Goal: Task Accomplishment & Management: Manage account settings

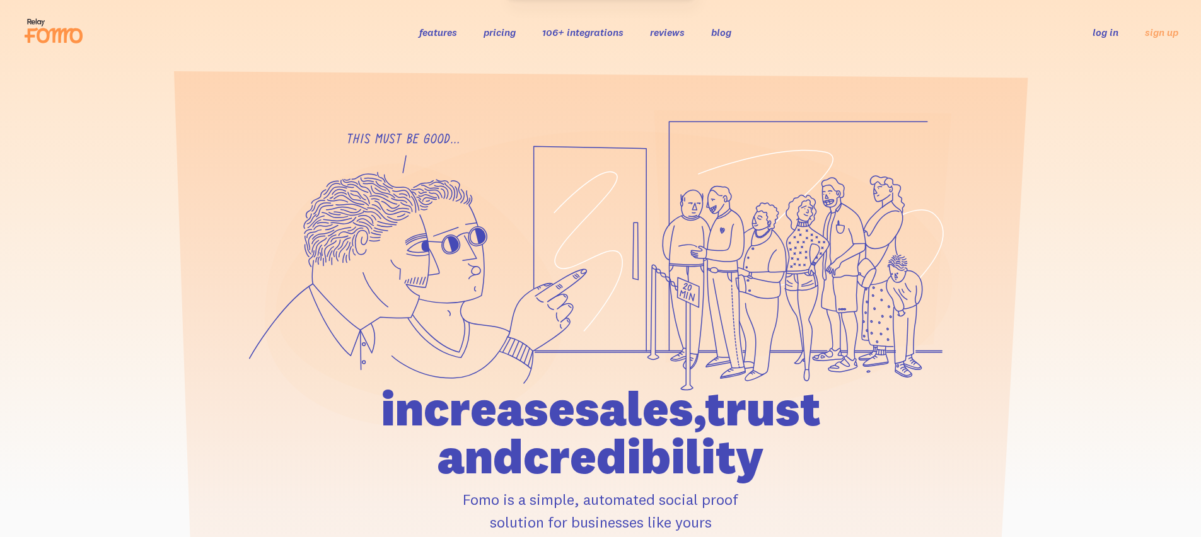
click at [1095, 33] on link "log in" at bounding box center [1105, 32] width 26 height 13
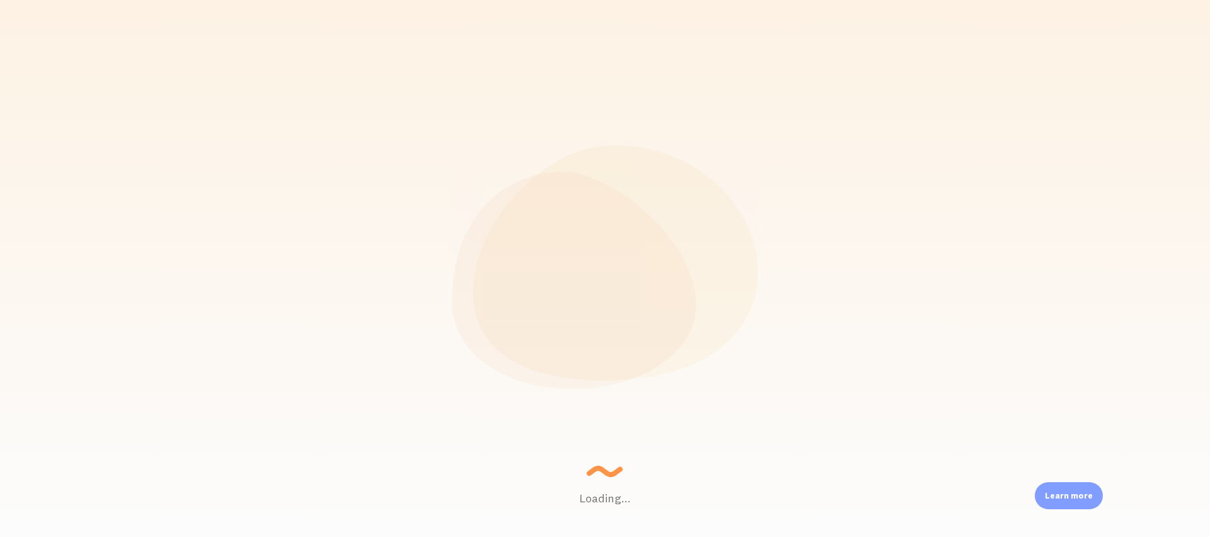
scroll to position [331, 995]
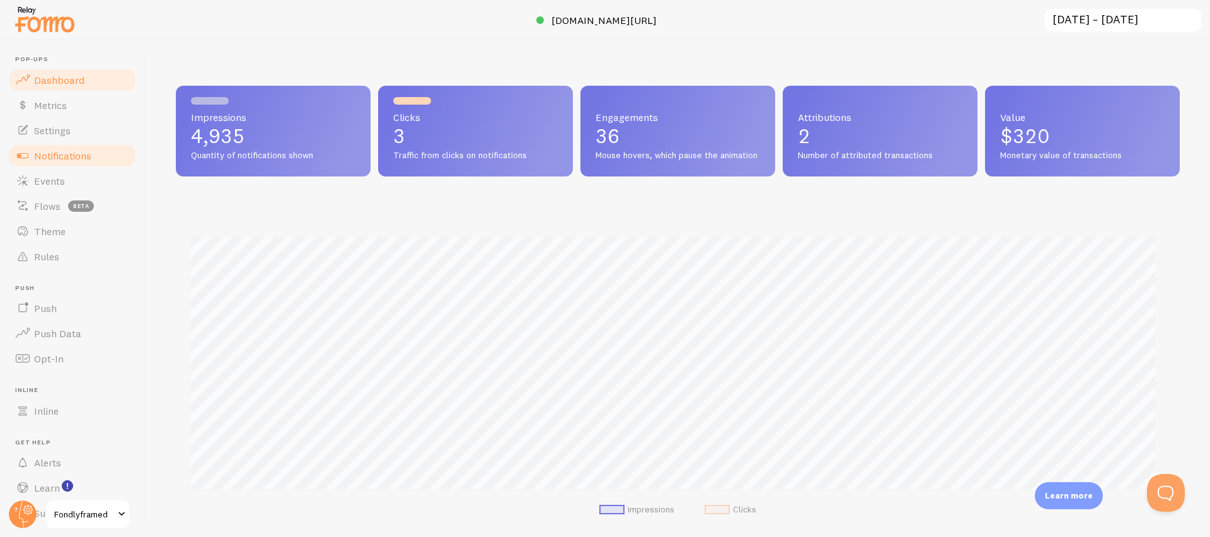
click at [60, 150] on span "Notifications" at bounding box center [62, 155] width 57 height 13
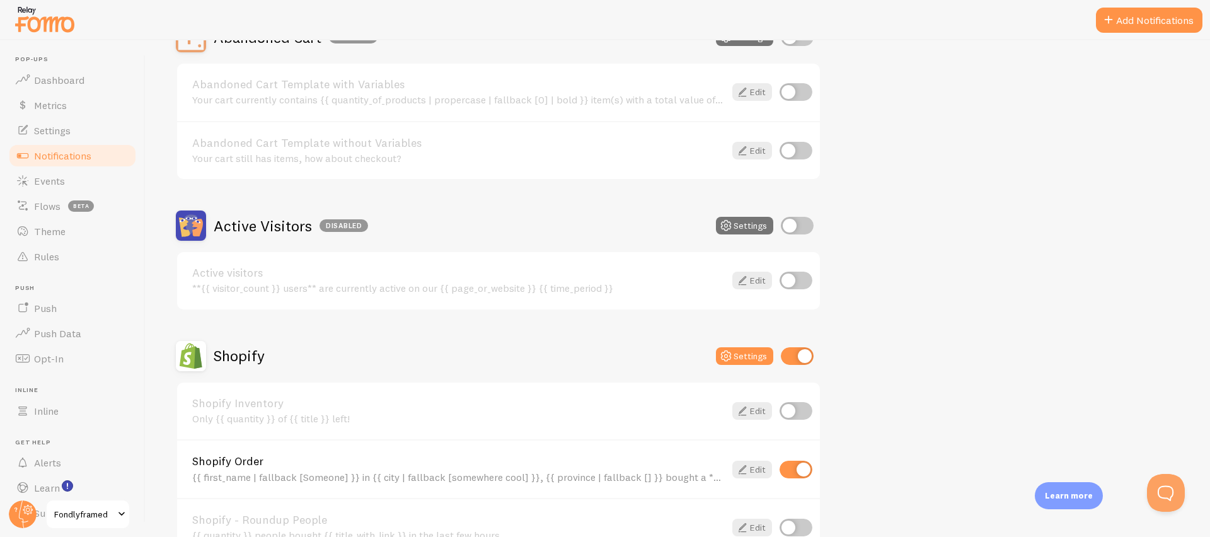
scroll to position [233, 0]
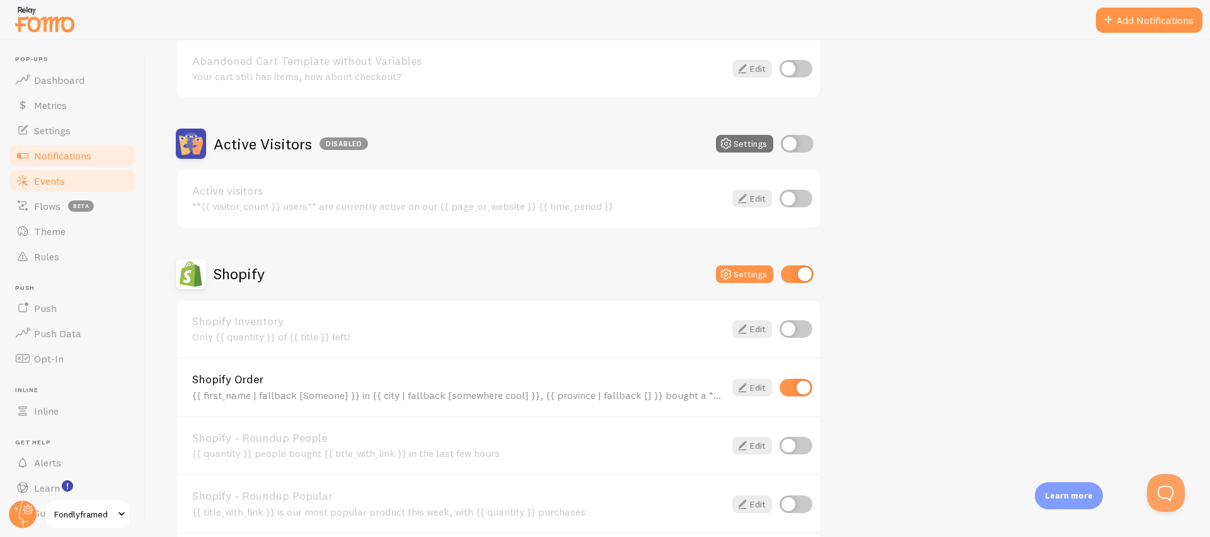
click at [67, 172] on link "Events" at bounding box center [73, 180] width 130 height 25
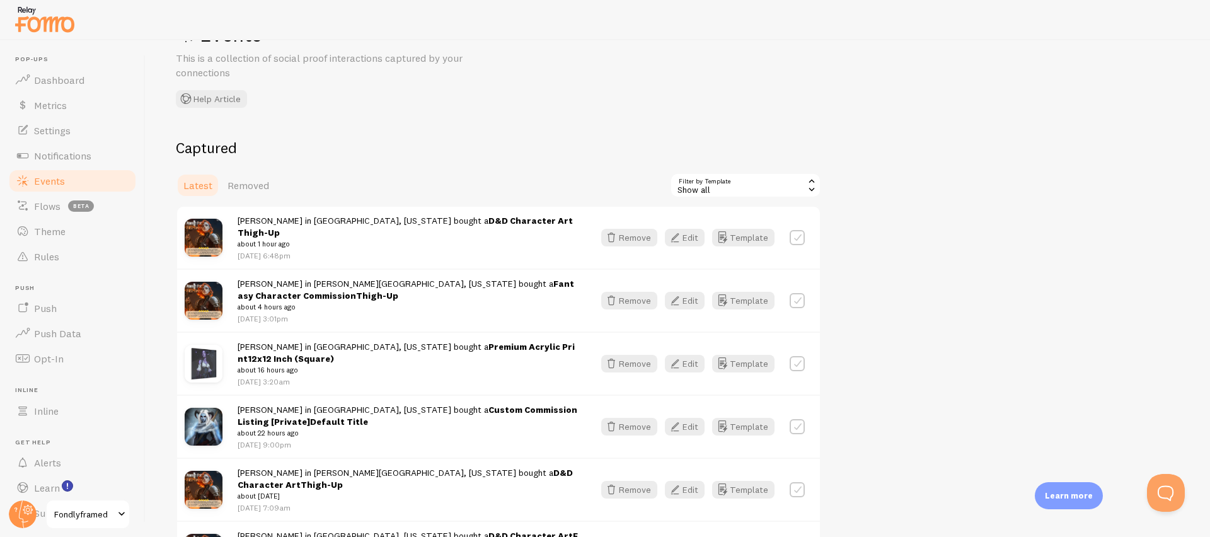
scroll to position [74, 0]
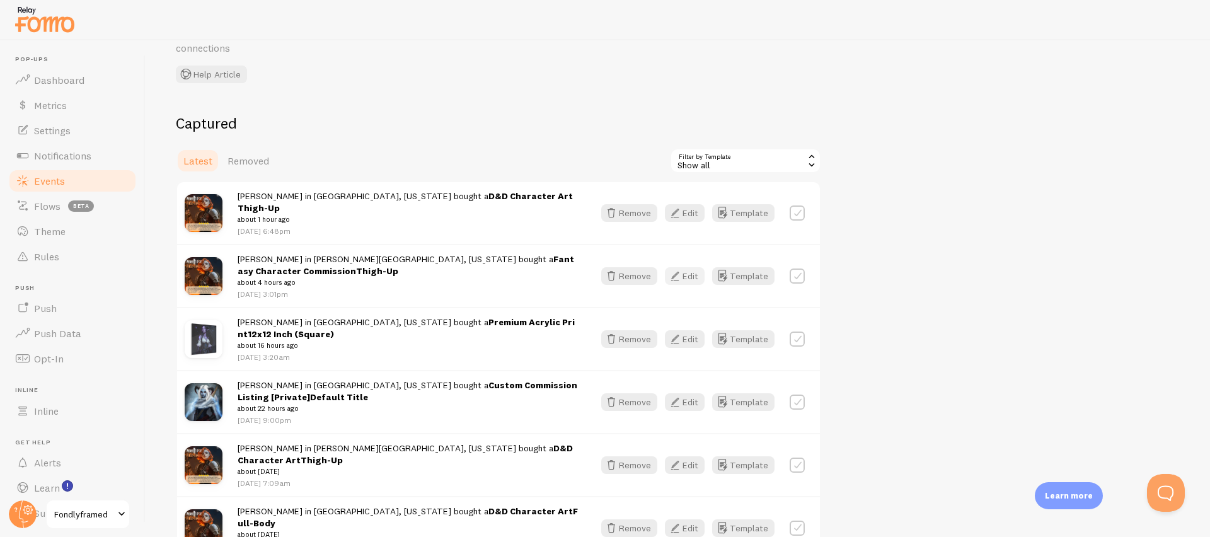
click at [683, 268] on button "Edit" at bounding box center [685, 276] width 40 height 18
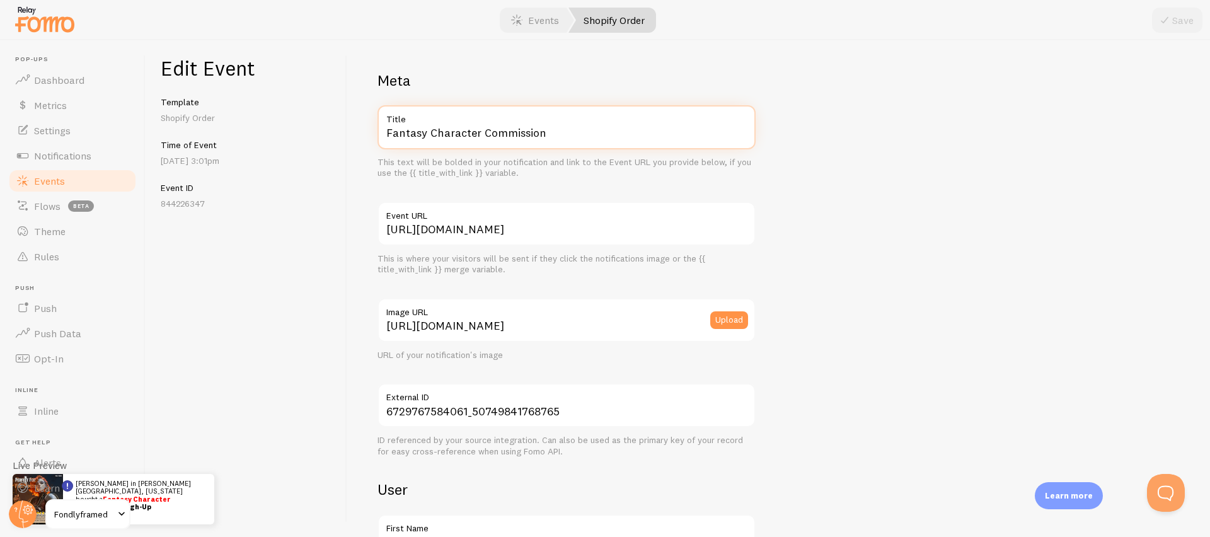
drag, startPoint x: 427, startPoint y: 134, endPoint x: 319, endPoint y: 148, distance: 108.7
click at [319, 148] on div "Edit Event Template Shopify Order Time of Event Sep 18th @ 3:01pm Event ID 8442…" at bounding box center [678, 288] width 1065 height 497
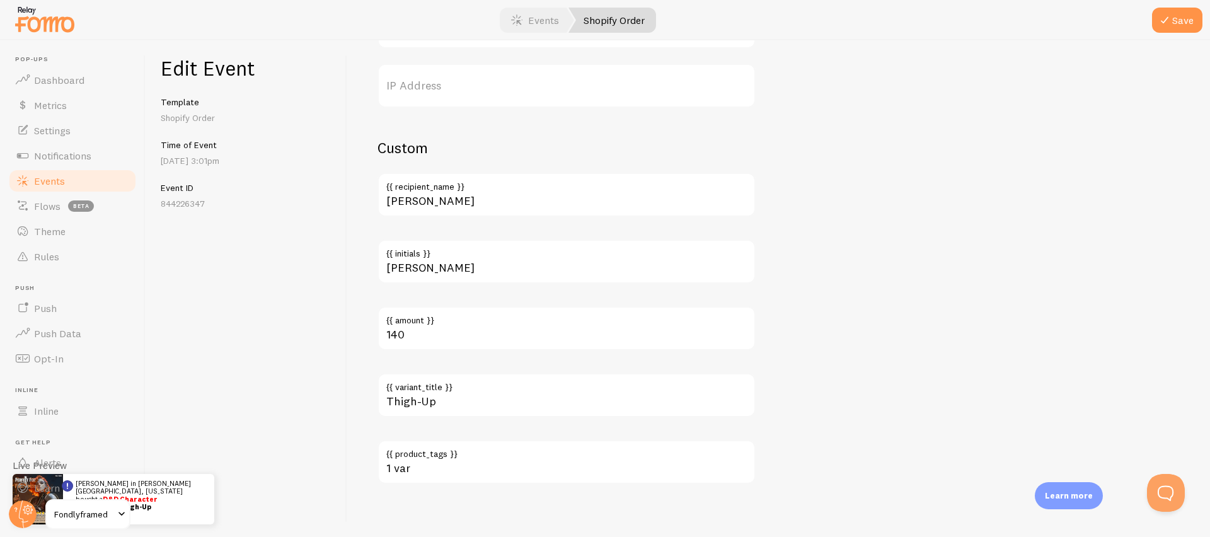
scroll to position [754, 0]
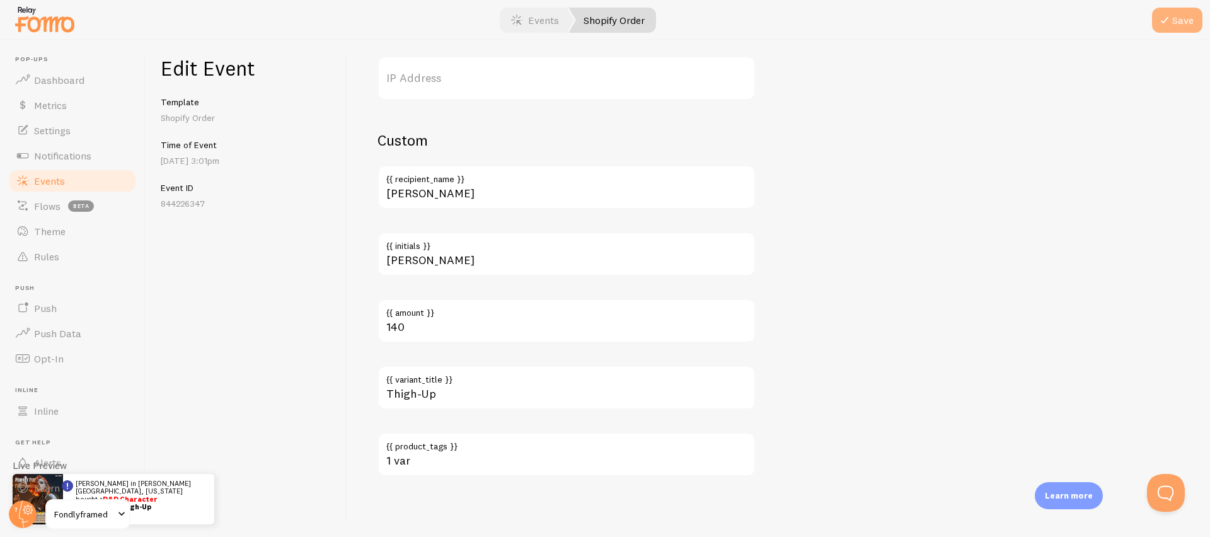
type input "D&D Character Commission"
click at [1184, 19] on button "Save" at bounding box center [1177, 20] width 50 height 25
click at [79, 185] on link "Events" at bounding box center [73, 180] width 130 height 25
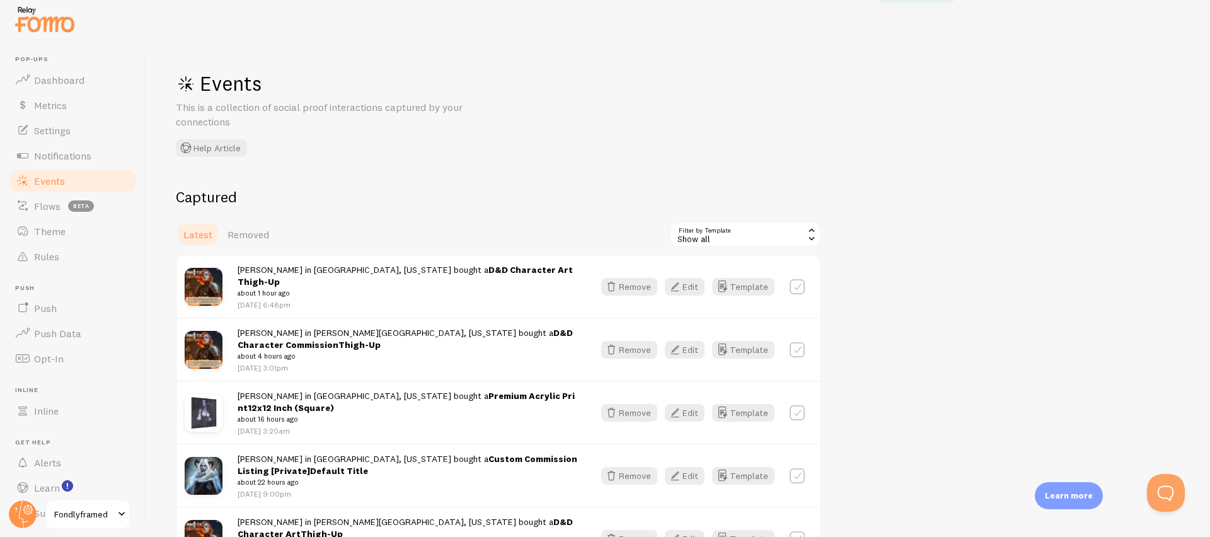
scroll to position [3, 0]
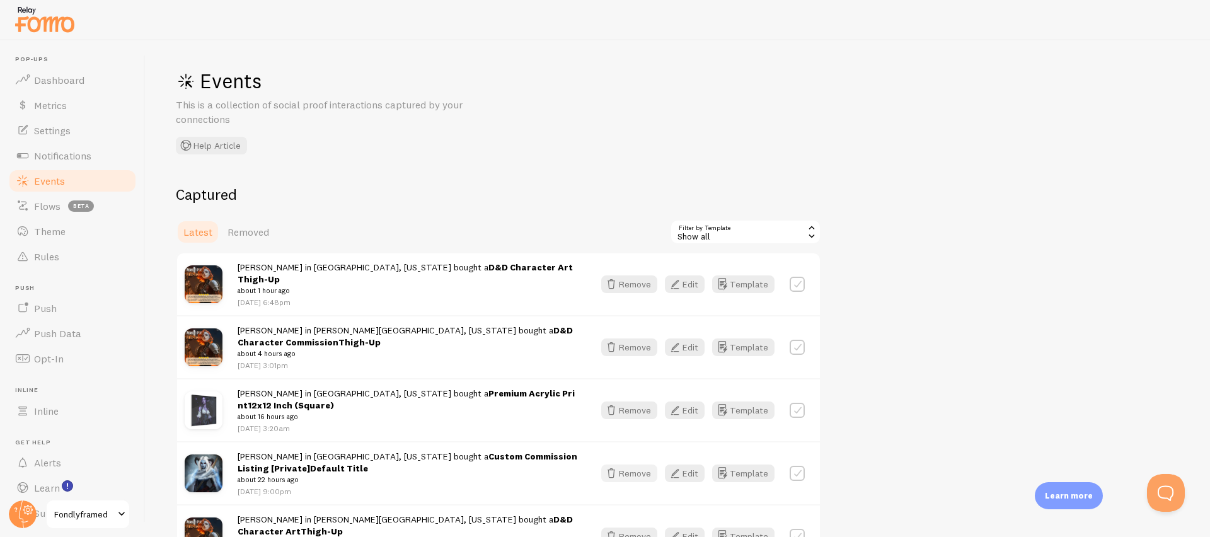
click at [639, 465] on button "Remove" at bounding box center [629, 474] width 56 height 18
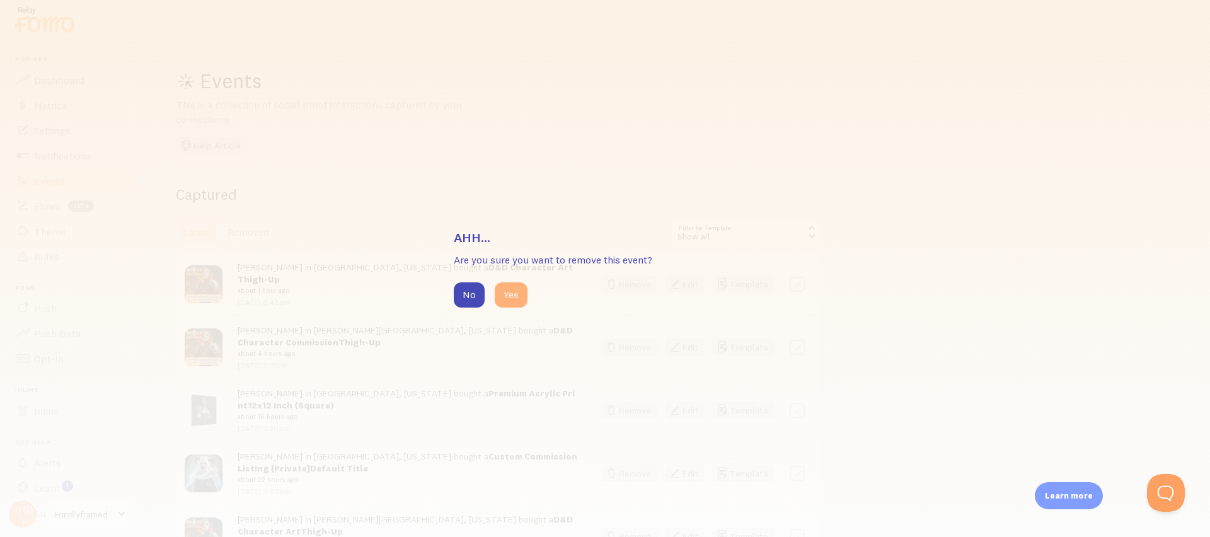
click at [507, 302] on button "Yes" at bounding box center [511, 294] width 33 height 25
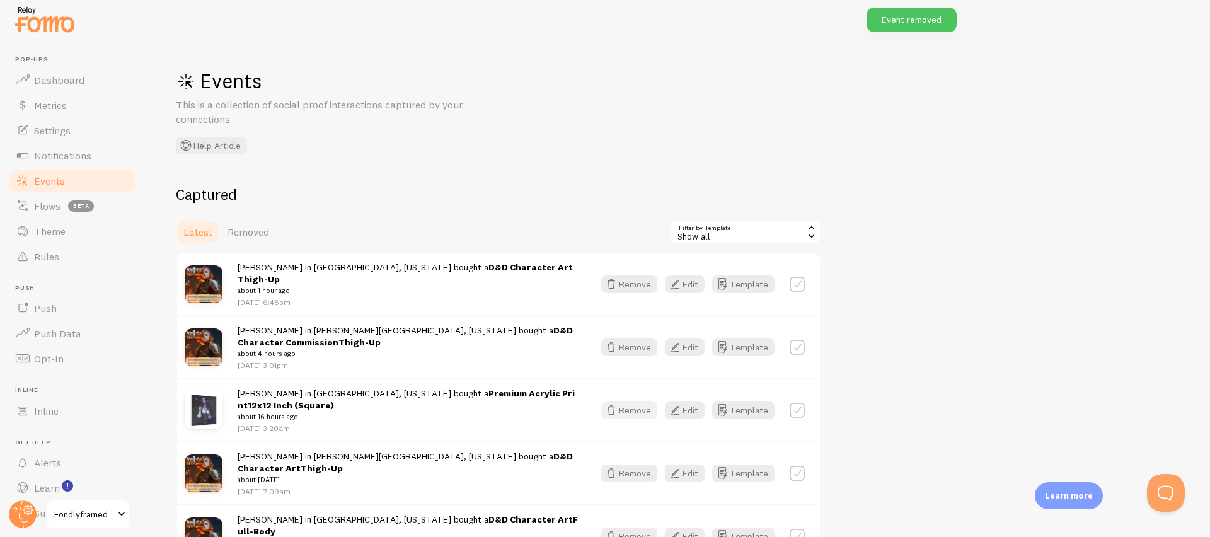
click at [628, 401] on button "Remove" at bounding box center [629, 410] width 56 height 18
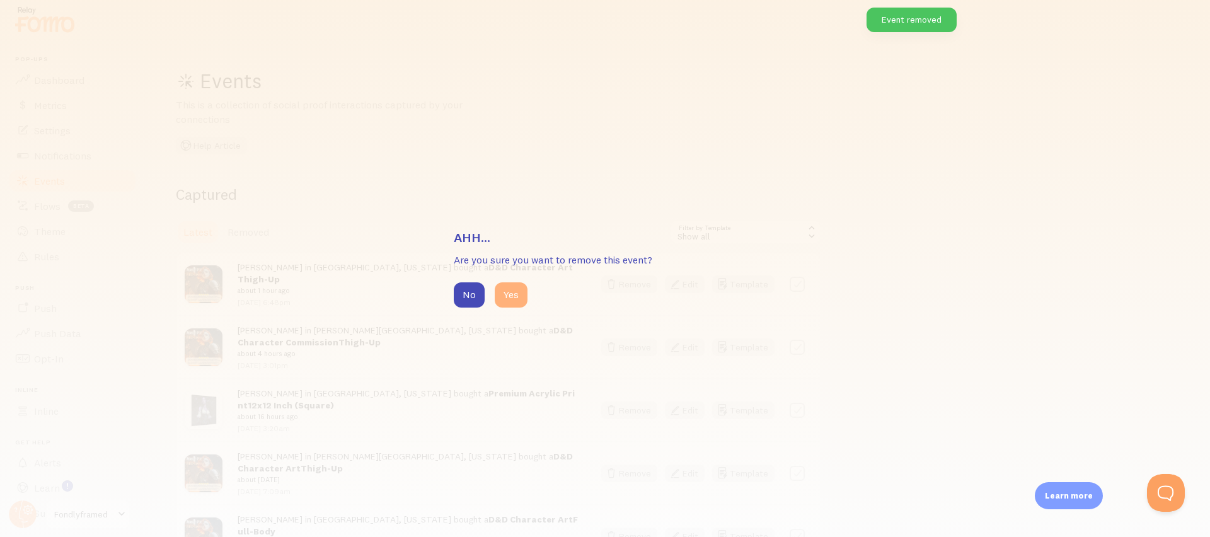
click at [507, 286] on button "Yes" at bounding box center [511, 294] width 33 height 25
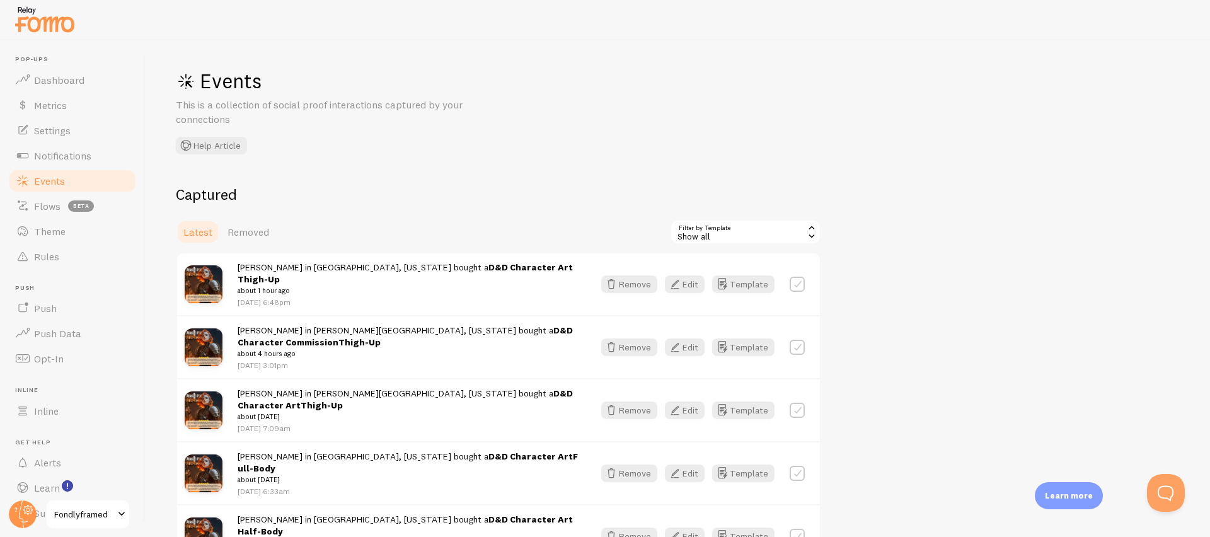
drag, startPoint x: 469, startPoint y: 323, endPoint x: 499, endPoint y: 330, distance: 30.3
click at [499, 330] on div "Jim Theodore in Ewing Township, New Jersey bought a D&D Character Commission Th…" at bounding box center [408, 347] width 341 height 47
copy span "D&D Character Commission Thigh-Up"
click at [687, 279] on button "Edit" at bounding box center [685, 284] width 40 height 18
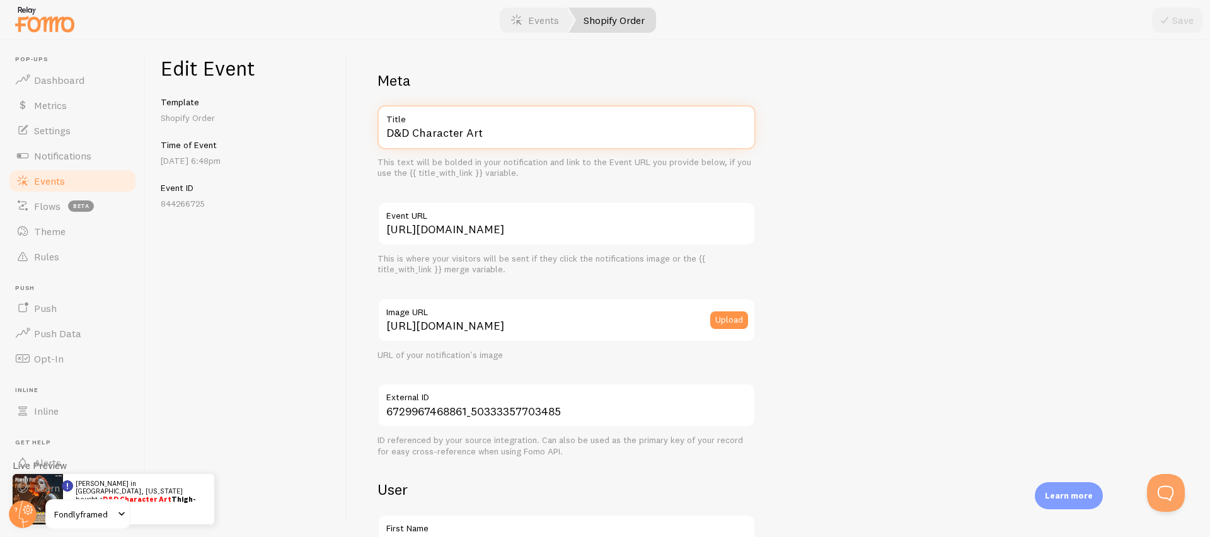
click at [475, 138] on input "D&D Character Art" at bounding box center [567, 127] width 378 height 44
paste input "D&D Character Commission Thigh-Up"
drag, startPoint x: 527, startPoint y: 134, endPoint x: 608, endPoint y: 132, distance: 80.7
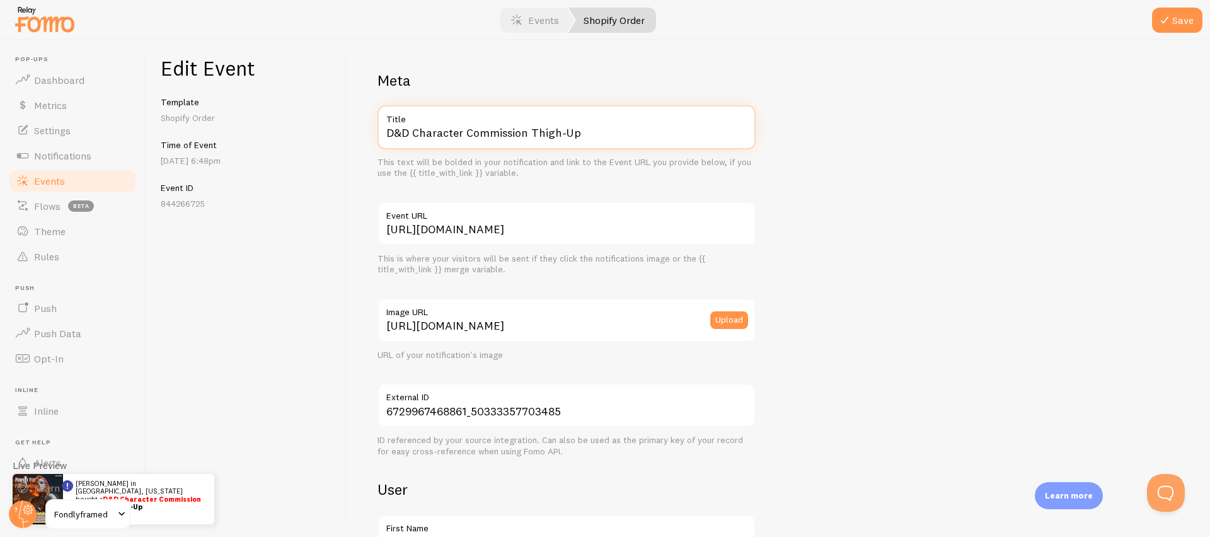
click at [608, 132] on input "D&D Character Commission Thigh-Up" at bounding box center [567, 127] width 378 height 44
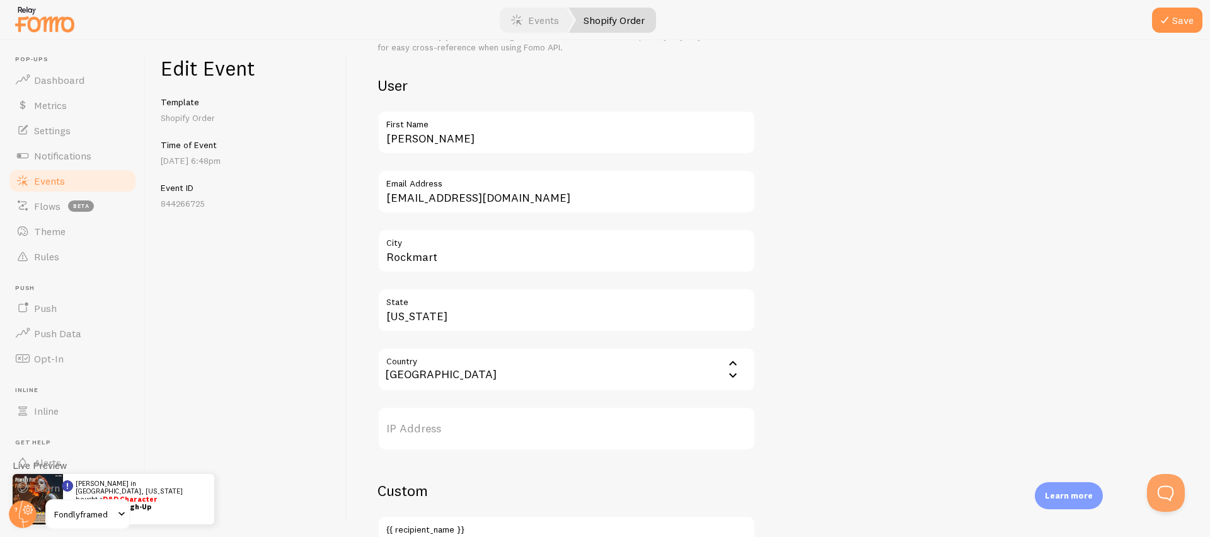
type input "D&D Character Commission"
click at [797, 246] on div "Meta D&D Character Commission Title This text will be bolded in your notificati…" at bounding box center [779, 247] width 802 height 1160
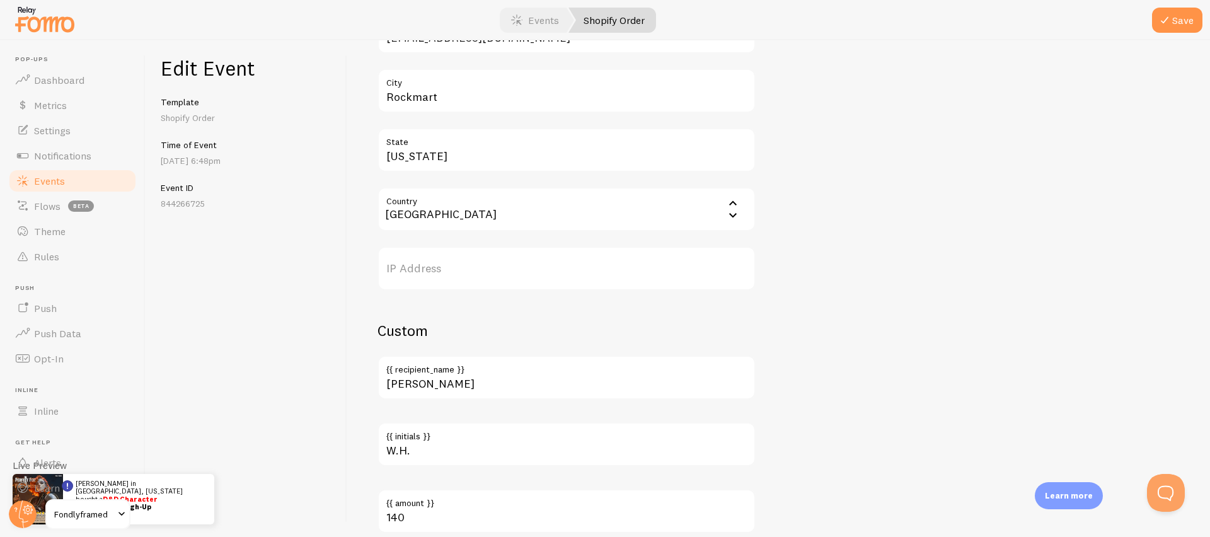
scroll to position [754, 0]
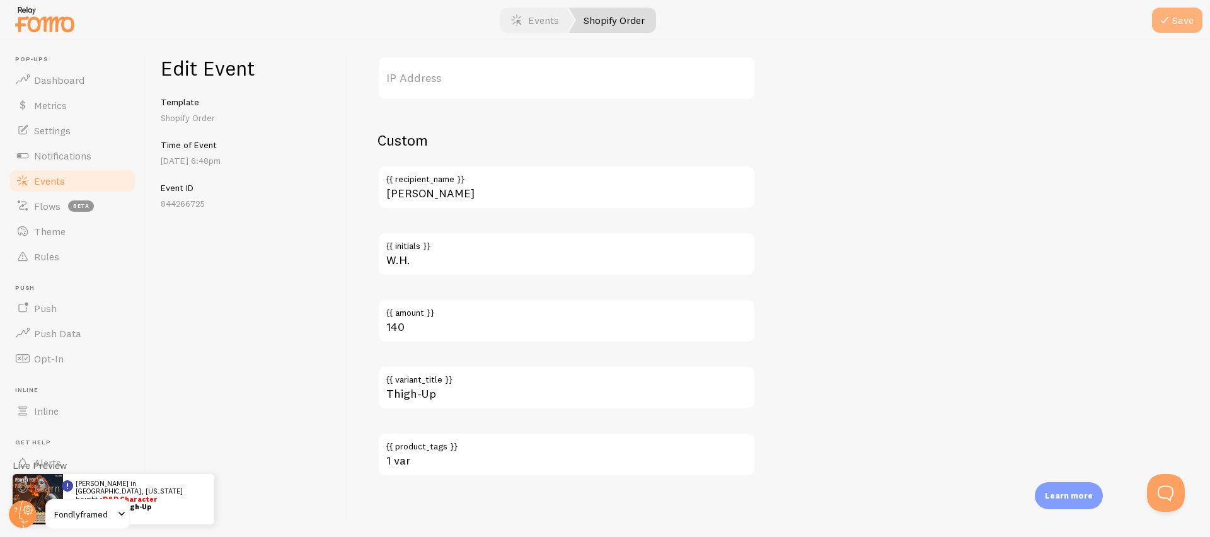
click at [1181, 28] on button "Save" at bounding box center [1177, 20] width 50 height 25
click at [112, 72] on link "Dashboard" at bounding box center [73, 79] width 130 height 25
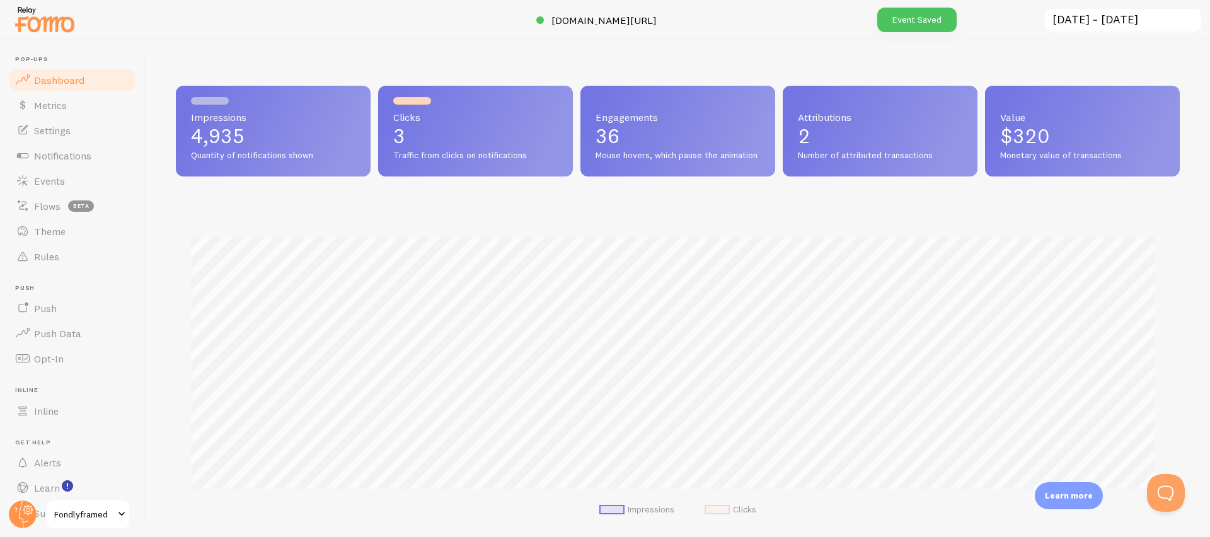
scroll to position [331, 995]
